Goal: Use online tool/utility: Utilize a website feature to perform a specific function

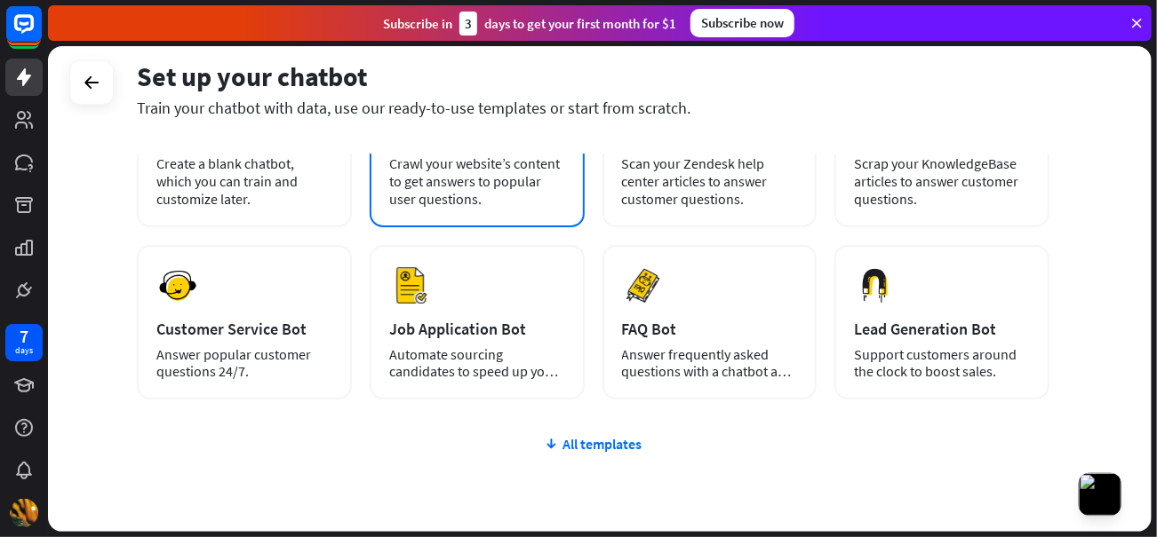
scroll to position [166, 0]
click at [470, 335] on div "Job Application Bot" at bounding box center [477, 331] width 176 height 20
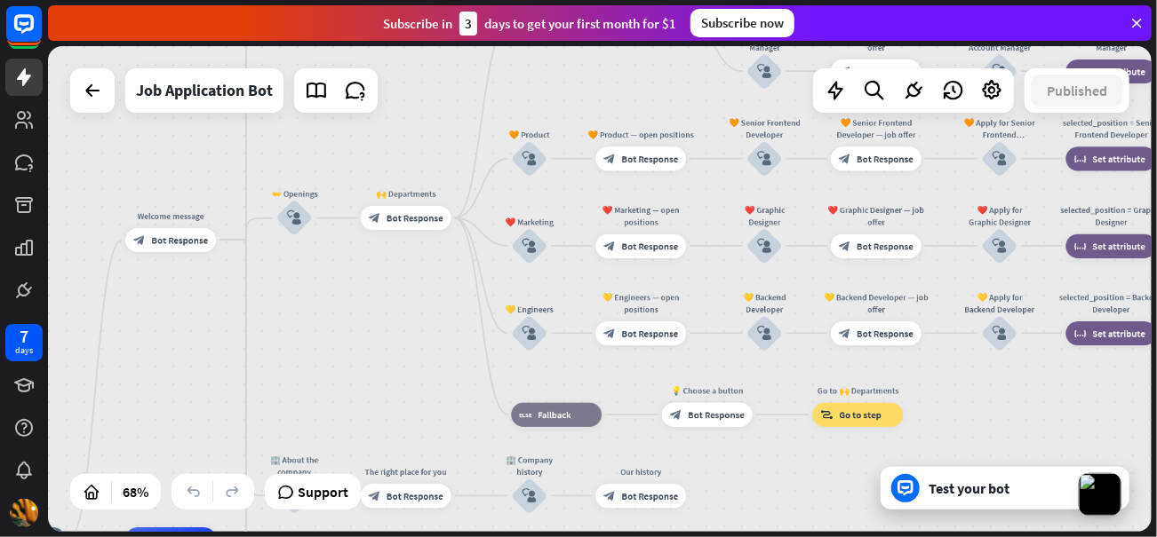
drag, startPoint x: 956, startPoint y: 299, endPoint x: 506, endPoint y: 572, distance: 525.8
click at [506, 537] on html "7 days close Product Help First steps Get started with ChatBot Help Center Foll…" at bounding box center [578, 268] width 1157 height 537
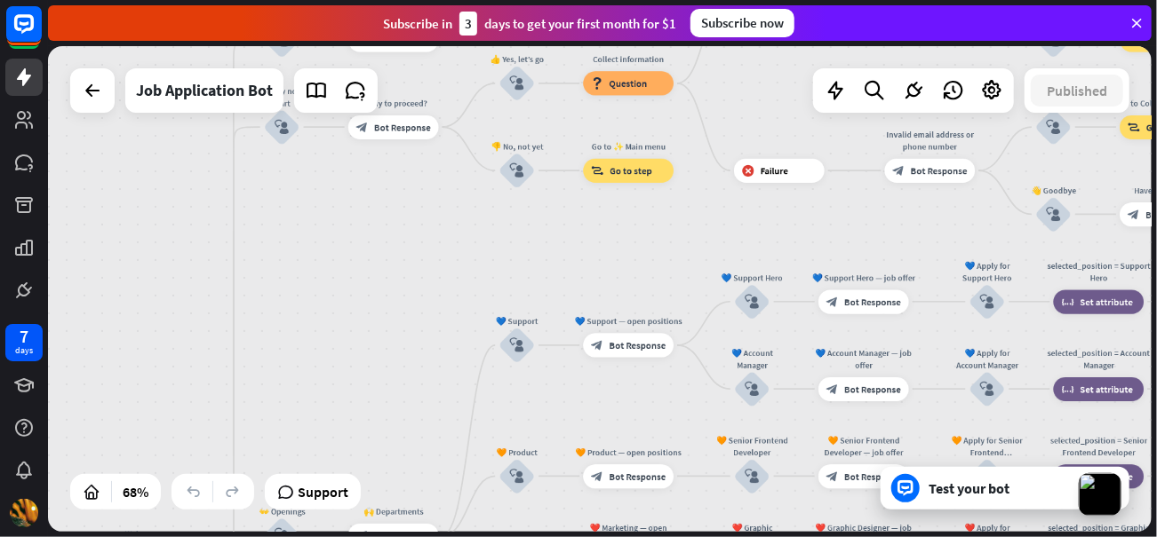
drag, startPoint x: 727, startPoint y: 254, endPoint x: 714, endPoint y: 572, distance: 318.3
click at [714, 537] on html "7 days close Product Help First steps Get started with ChatBot Help Center Foll…" at bounding box center [578, 268] width 1157 height 537
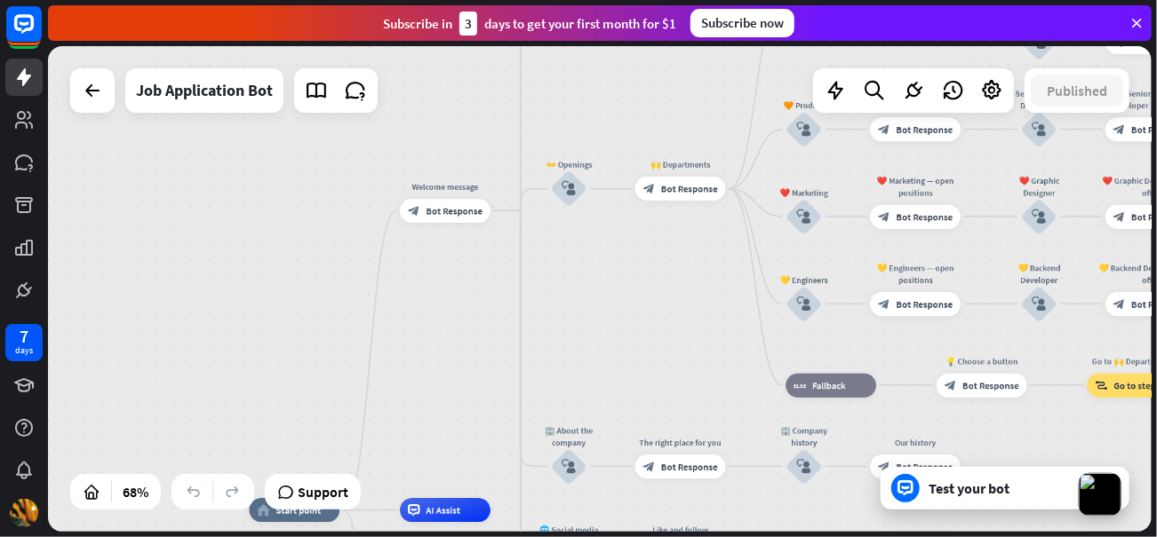
drag, startPoint x: 519, startPoint y: 270, endPoint x: 808, endPoint y: -77, distance: 451.7
click at [808, 0] on html "7 days close Product Help First steps Get started with ChatBot Help Center Foll…" at bounding box center [578, 268] width 1157 height 537
click at [938, 493] on div "Test your bot" at bounding box center [1008, 489] width 160 height 18
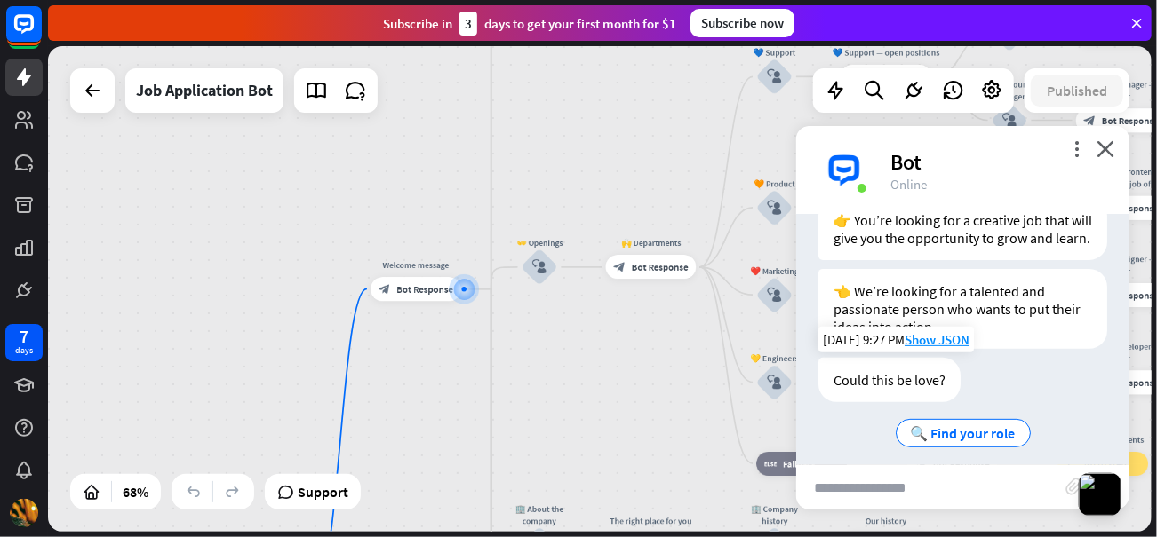
scroll to position [332, 0]
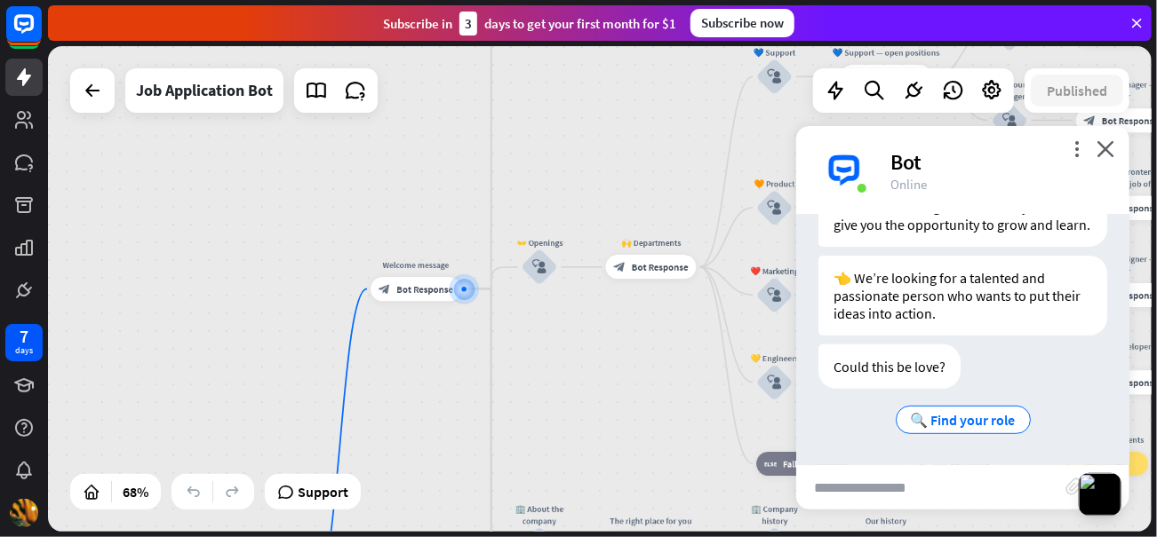
click at [919, 489] on input "text" at bounding box center [930, 488] width 269 height 44
type input "*"
type input "**********"
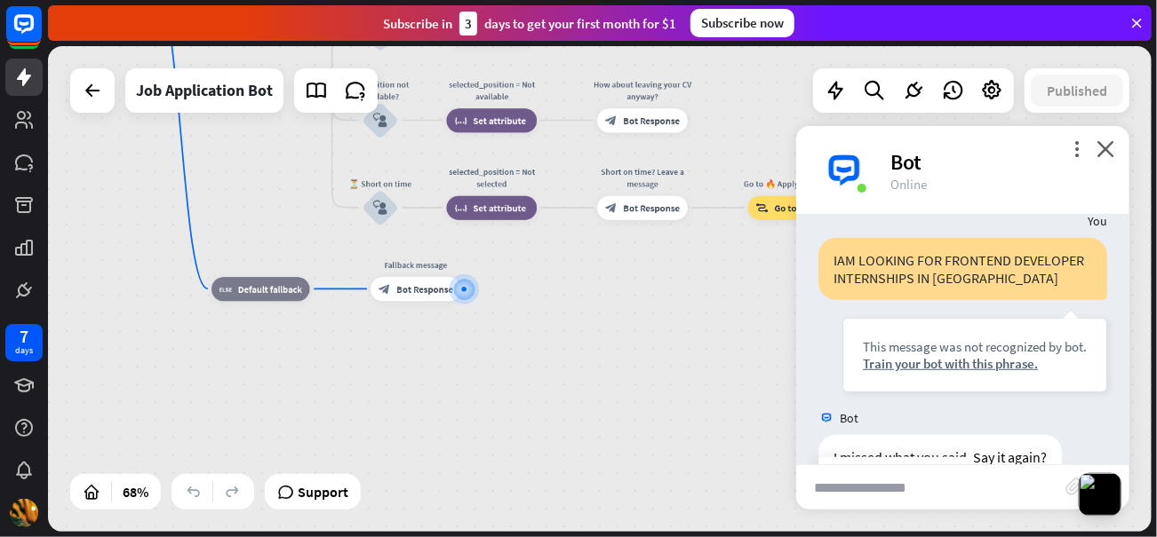
scroll to position [511, 0]
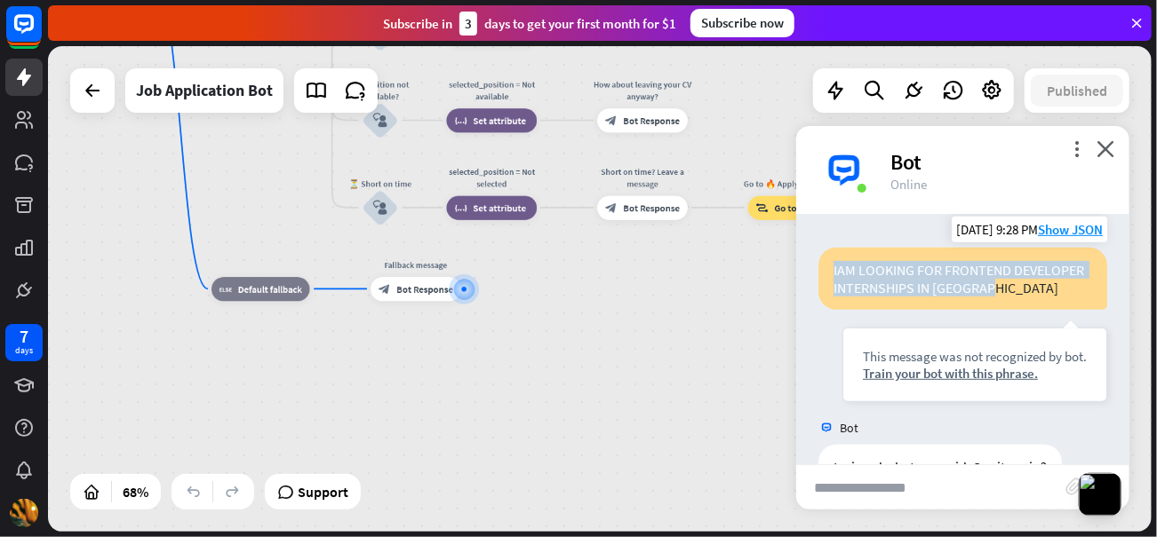
drag, startPoint x: 923, startPoint y: 336, endPoint x: 828, endPoint y: 277, distance: 111.7
click at [828, 277] on div "IAM LOOKING FOR FRONTEND DEVELOPER INTERNSHIPS IN [GEOGRAPHIC_DATA] This messag…" at bounding box center [962, 325] width 289 height 155
copy div "IAM LOOKING FOR FRONTEND DEVELOPER INTERNSHIPS IN [GEOGRAPHIC_DATA]"
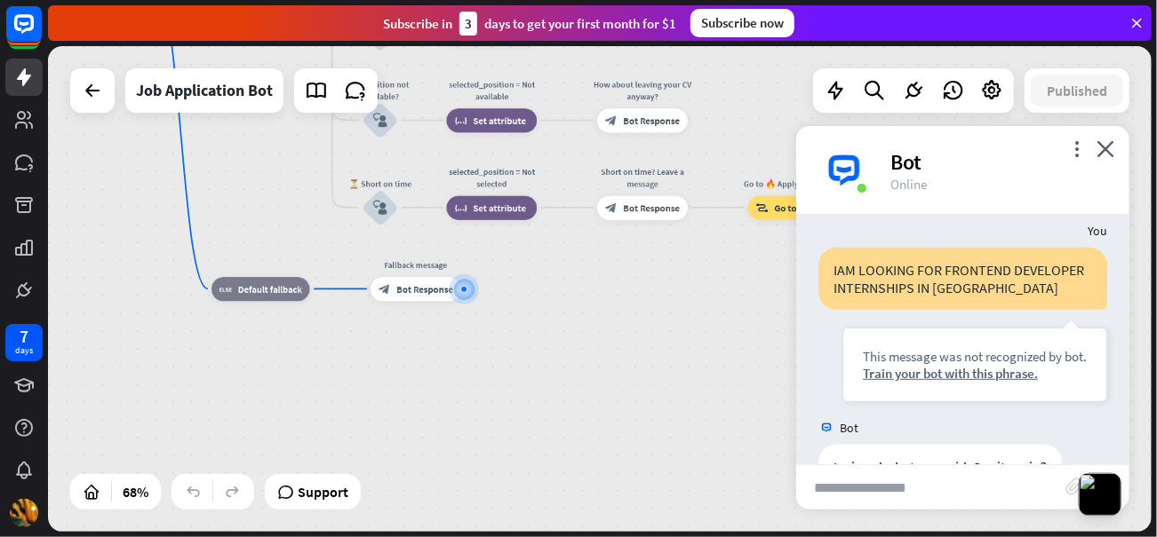
click at [862, 489] on input "text" at bounding box center [931, 488] width 270 height 44
paste input "**********"
type input "**********"
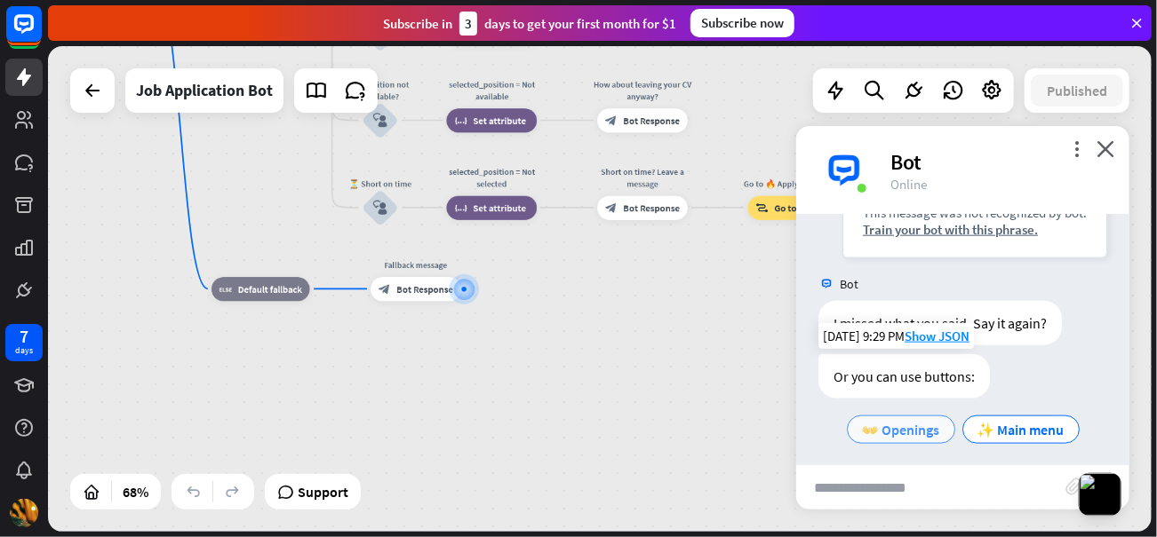
scroll to position [1041, 0]
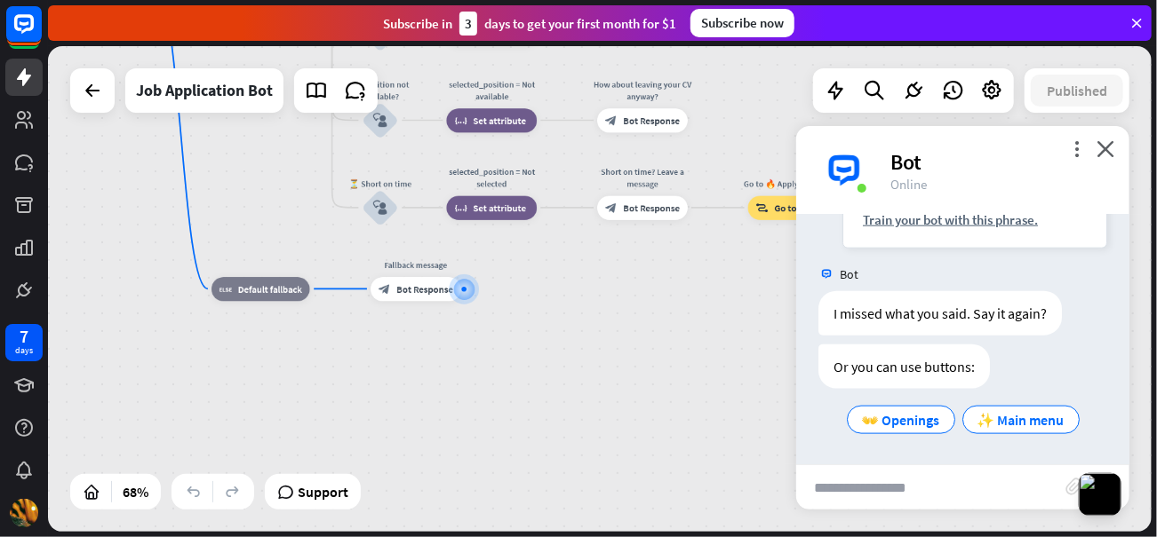
click at [92, 109] on div at bounding box center [92, 90] width 44 height 44
click at [91, 102] on div at bounding box center [93, 91] width 36 height 36
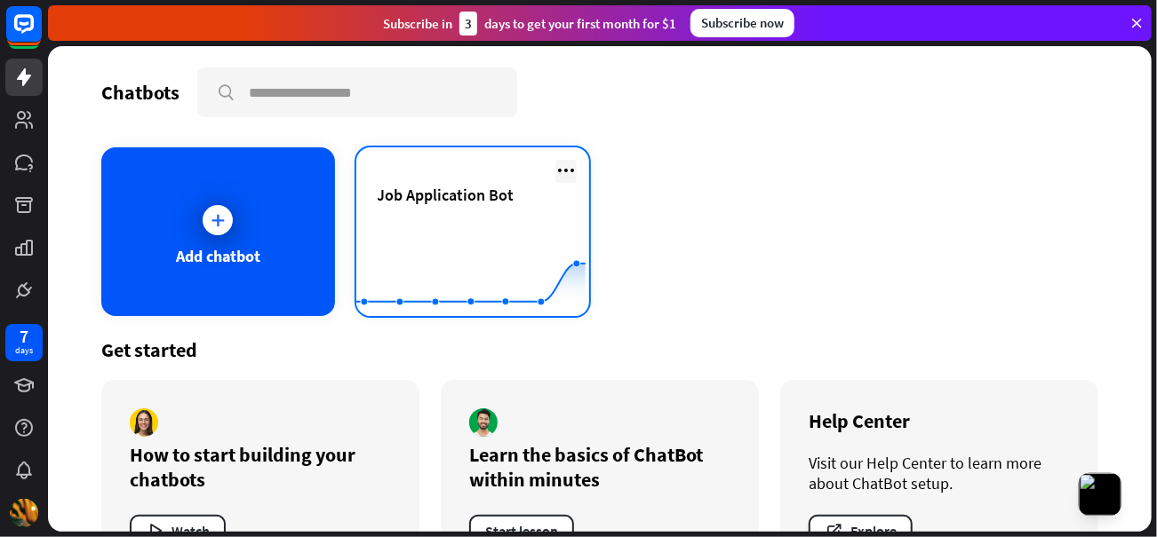
click at [555, 163] on icon at bounding box center [565, 170] width 21 height 21
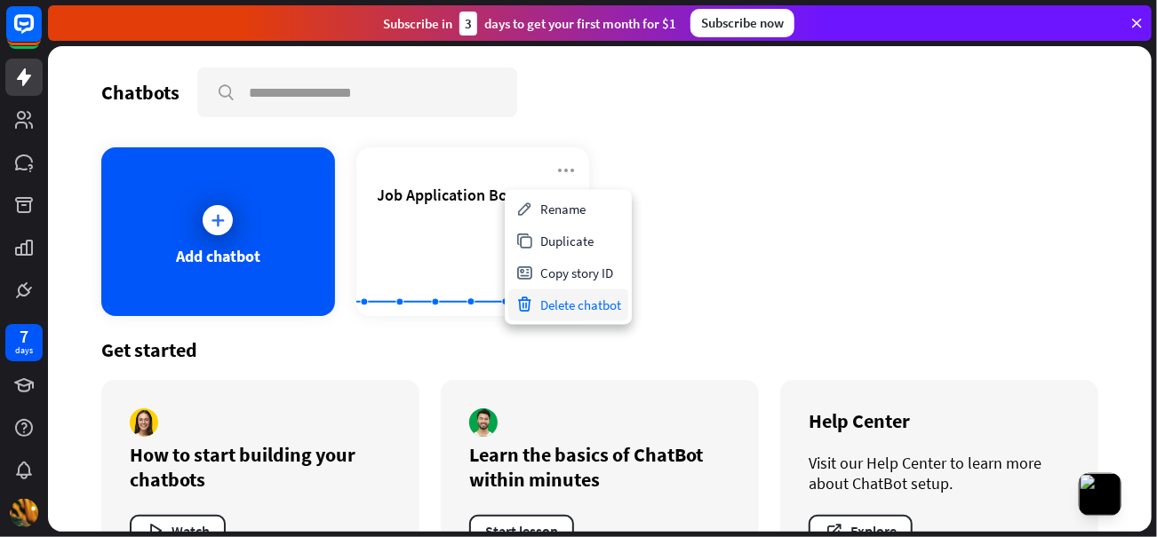
click at [569, 310] on div "Delete chatbot" at bounding box center [568, 306] width 120 height 32
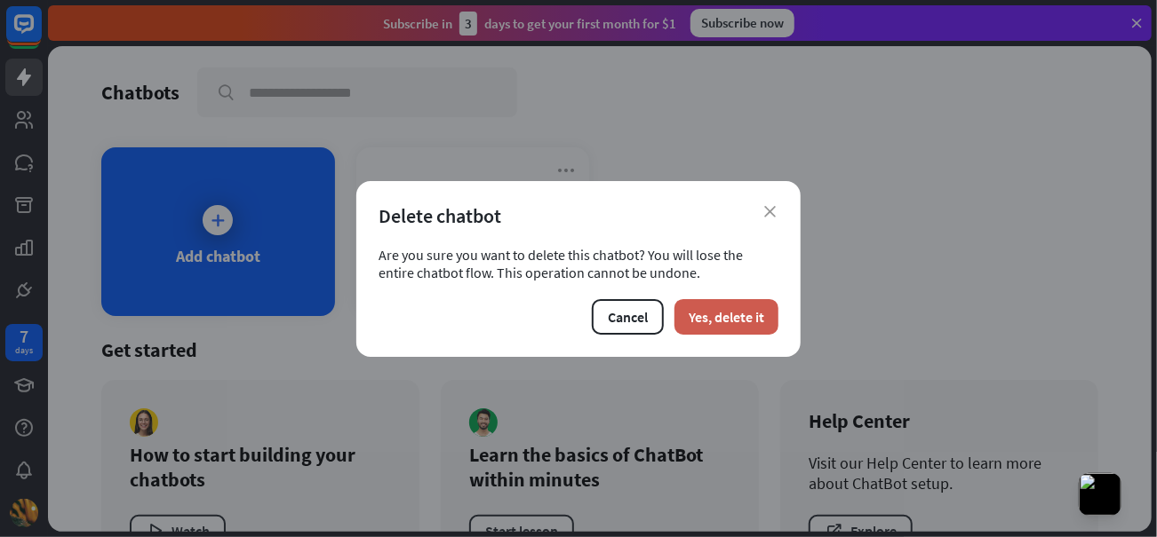
click at [704, 322] on button "Yes, delete it" at bounding box center [726, 317] width 104 height 36
